Goal: Task Accomplishment & Management: Manage account settings

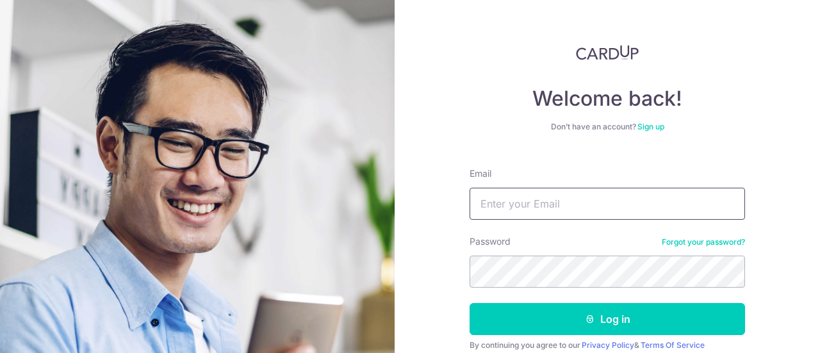
type input "ongjianyangben@gmail.com"
click at [470, 303] on button "Log in" at bounding box center [608, 319] width 276 height 32
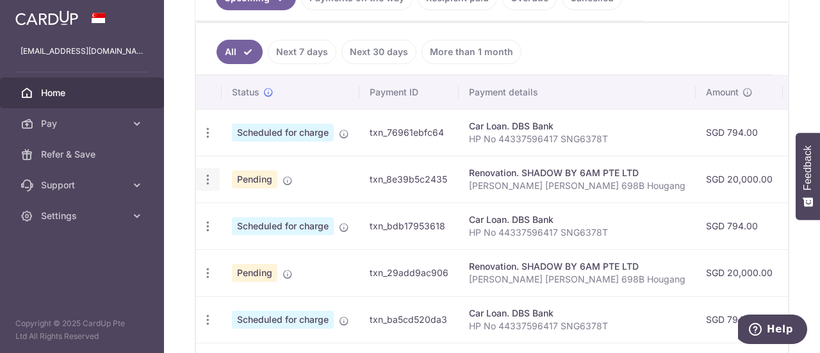
click at [206, 176] on icon "button" at bounding box center [207, 179] width 13 height 13
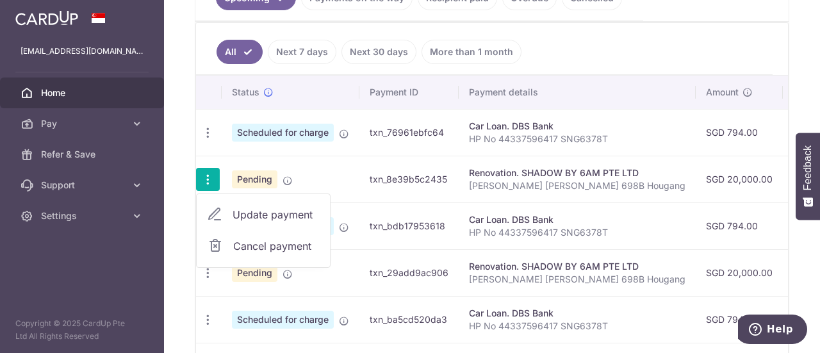
click at [249, 215] on span "Update payment" at bounding box center [276, 214] width 87 height 15
radio input "true"
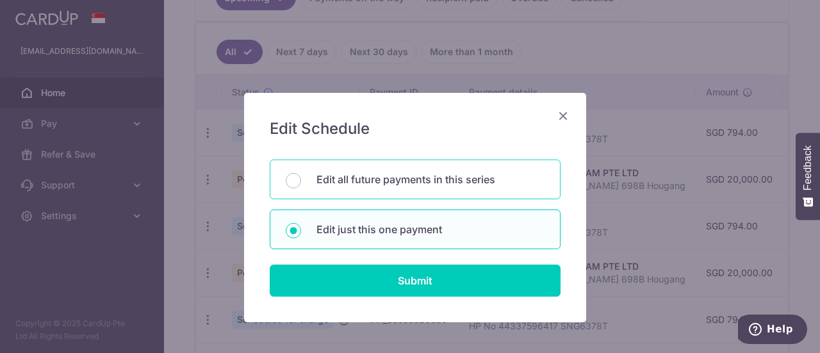
click at [400, 178] on p "Edit all future payments in this series" at bounding box center [431, 179] width 228 height 15
click at [301, 178] on input "Edit all future payments in this series" at bounding box center [293, 180] width 15 height 15
radio input "true"
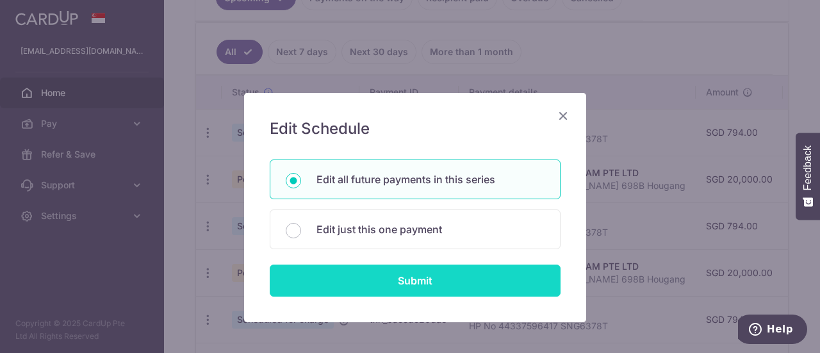
click at [394, 279] on input "Submit" at bounding box center [415, 281] width 291 height 32
radio input "true"
type input "20,000.00"
type input "Elena Ben 698B Hougang"
type input "Prior to carpentry"
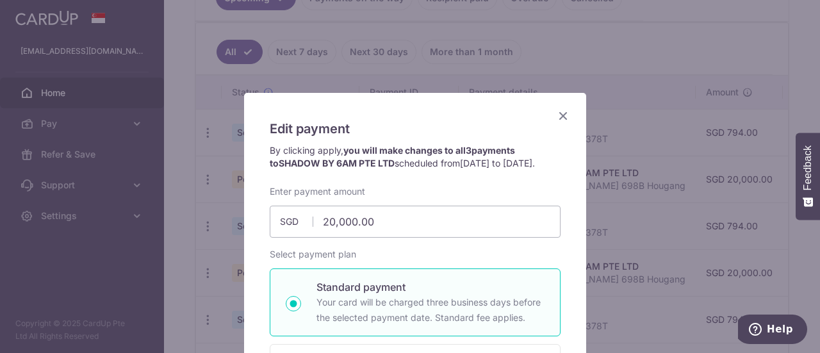
click at [558, 121] on icon "Close" at bounding box center [563, 116] width 15 height 16
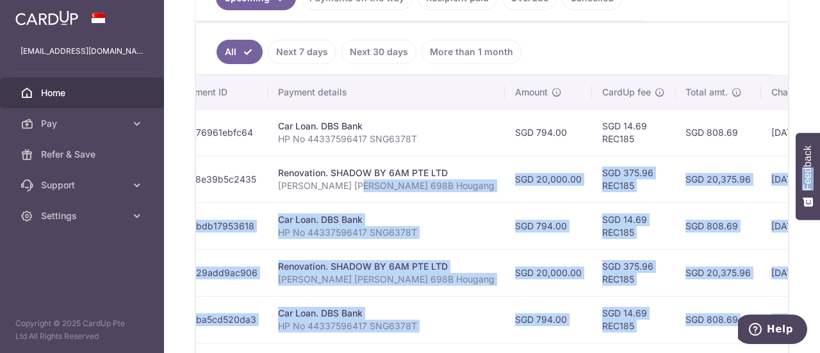
scroll to position [0, 372]
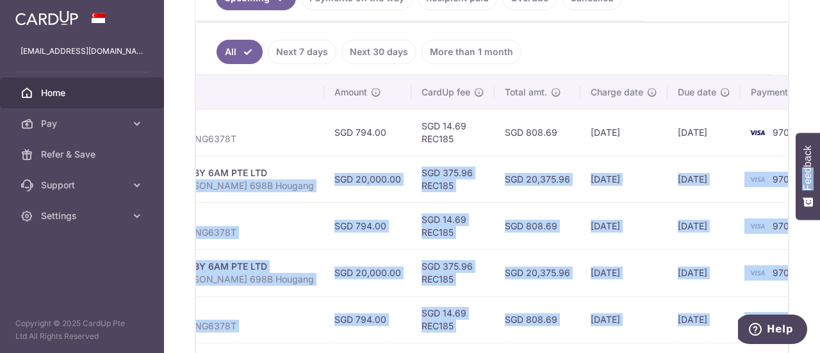
drag, startPoint x: 541, startPoint y: 179, endPoint x: 820, endPoint y: 166, distance: 278.4
click at [820, 166] on body "ongjianyangben@gmail.com Home Pay Payments Recipients Cards Refer & Save Suppor…" at bounding box center [410, 176] width 820 height 353
click at [668, 195] on td "30/10/2025" at bounding box center [704, 179] width 73 height 47
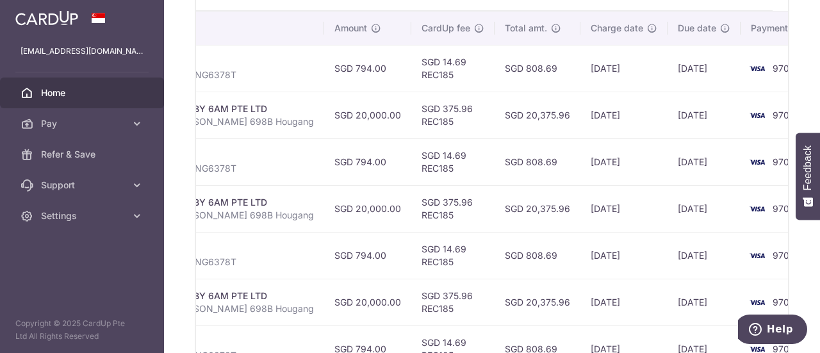
scroll to position [449, 0]
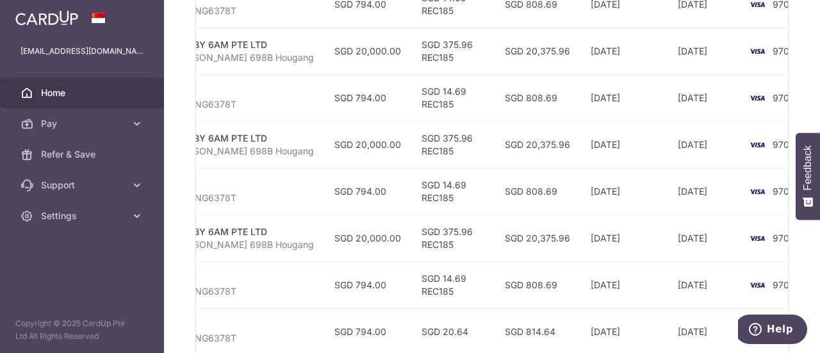
click at [588, 235] on td "24/12/2025" at bounding box center [624, 238] width 87 height 47
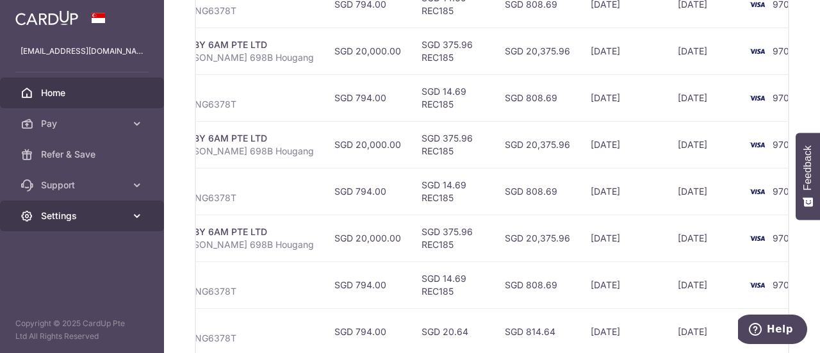
scroll to position [0, 0]
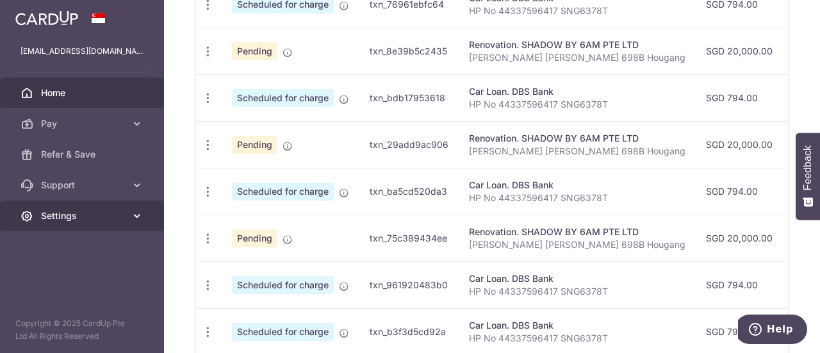
drag, startPoint x: 580, startPoint y: 235, endPoint x: 81, endPoint y: 230, distance: 499.2
click at [81, 230] on main "ongjianyangben@gmail.com Home Pay Payments Recipients Cards Refer & Save Suppor…" at bounding box center [410, 176] width 820 height 353
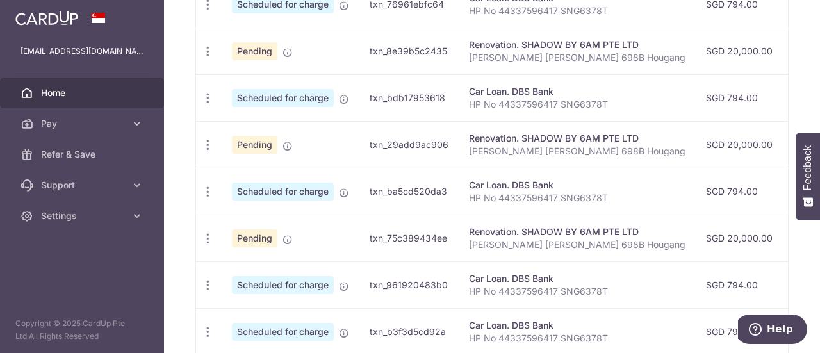
click at [532, 226] on div "Renovation. SHADOW BY 6AM PTE LTD" at bounding box center [577, 232] width 217 height 13
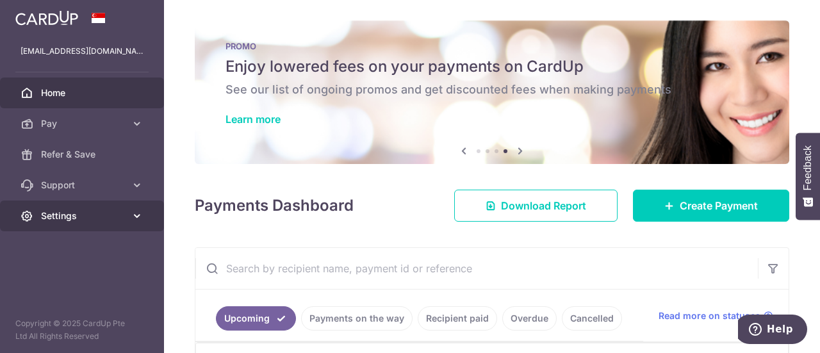
click at [81, 215] on span "Settings" at bounding box center [83, 216] width 85 height 13
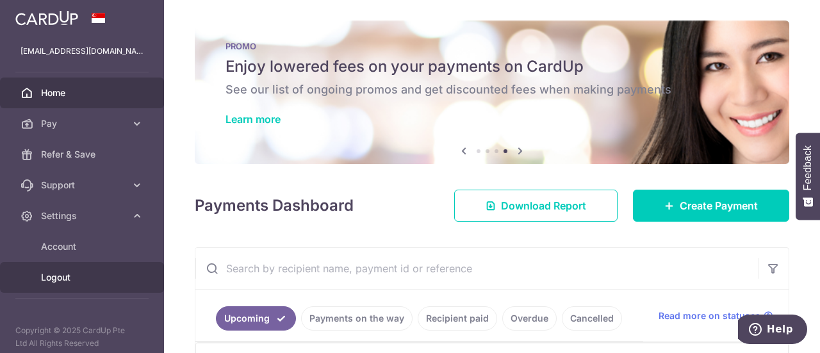
click at [68, 275] on span "Logout" at bounding box center [83, 277] width 85 height 13
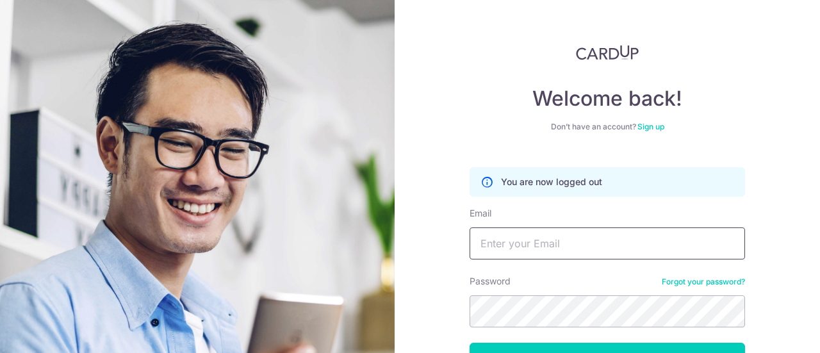
click at [499, 236] on input "Email" at bounding box center [608, 243] width 276 height 32
type input "elena.heng@gmail.com"
click at [470, 343] on button "Log in" at bounding box center [608, 359] width 276 height 32
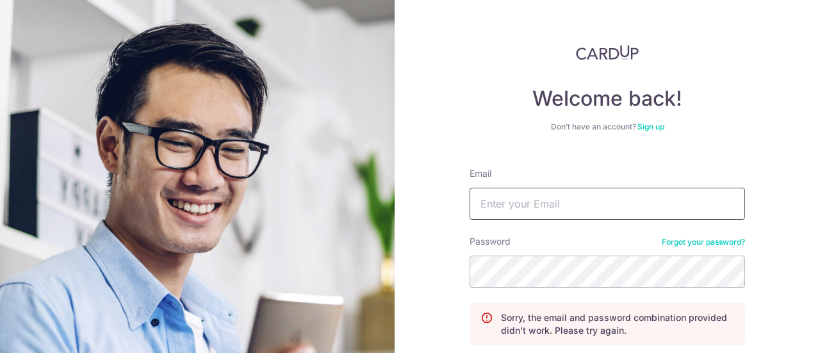
click at [528, 211] on input "Email" at bounding box center [608, 204] width 276 height 32
type input "[PERSON_NAME][EMAIL_ADDRESS][PERSON_NAME][DOMAIN_NAME]"
